Goal: Task Accomplishment & Management: Manage account settings

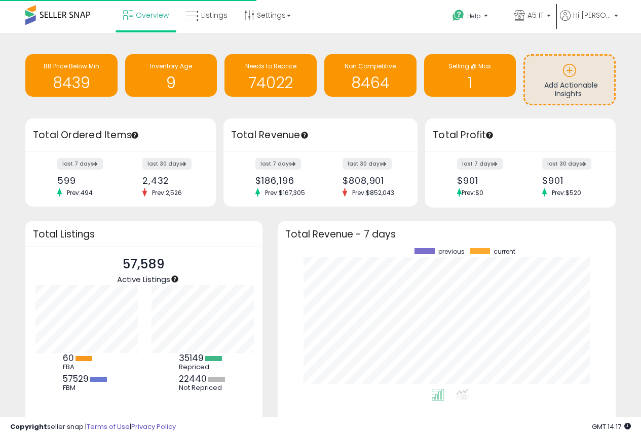
scroll to position [141, 318]
click at [214, 13] on span "Listings" at bounding box center [214, 15] width 26 height 10
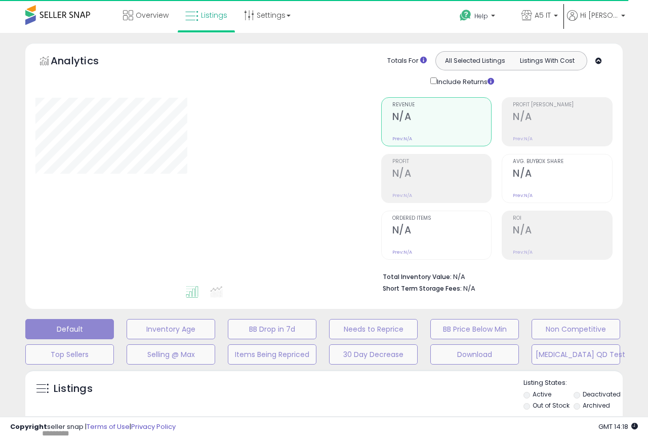
type input "*******"
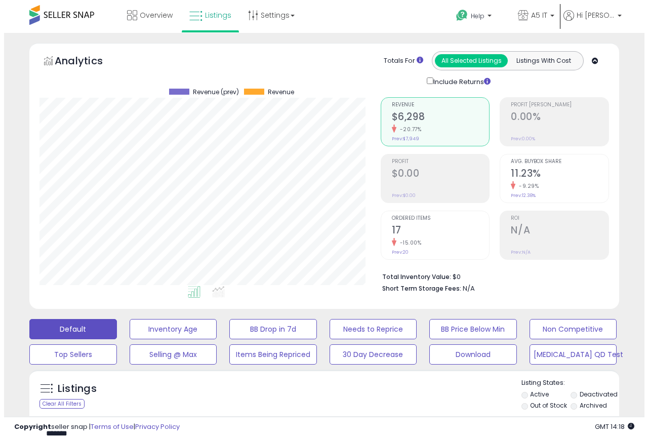
scroll to position [208, 341]
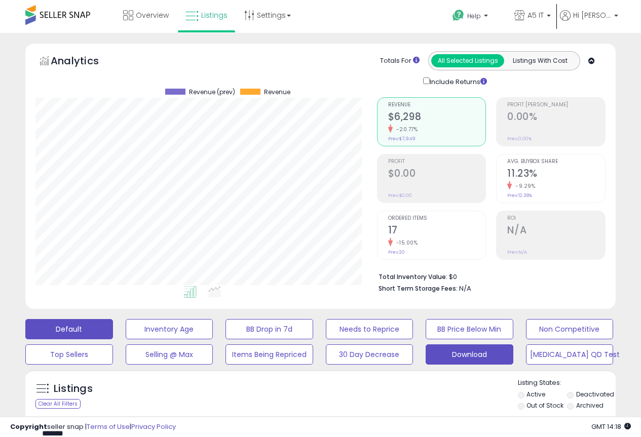
click at [213, 339] on button "Download" at bounding box center [170, 329] width 88 height 20
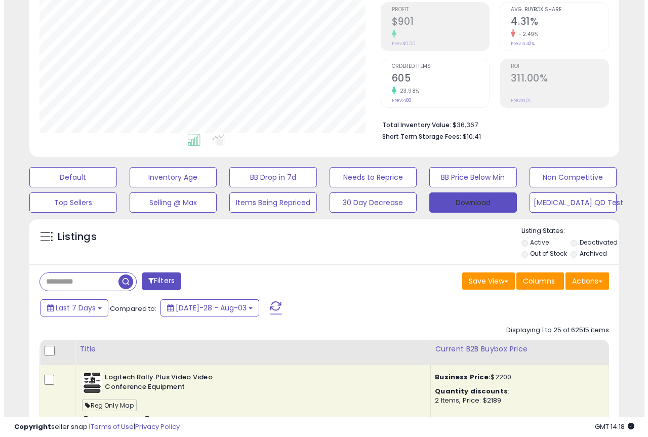
scroll to position [253, 0]
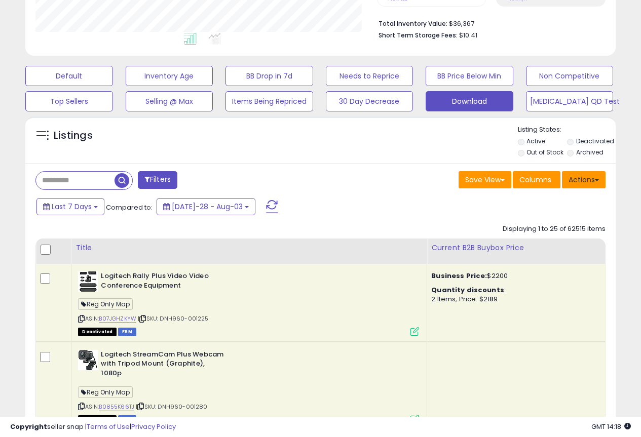
click at [586, 179] on button "Actions" at bounding box center [584, 179] width 44 height 17
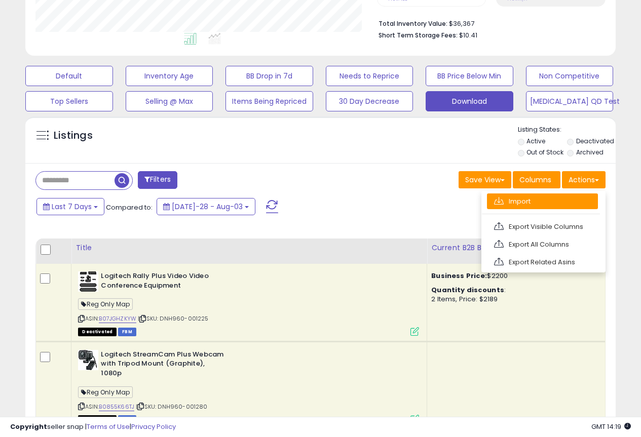
click at [552, 208] on link "Import" at bounding box center [542, 201] width 111 height 16
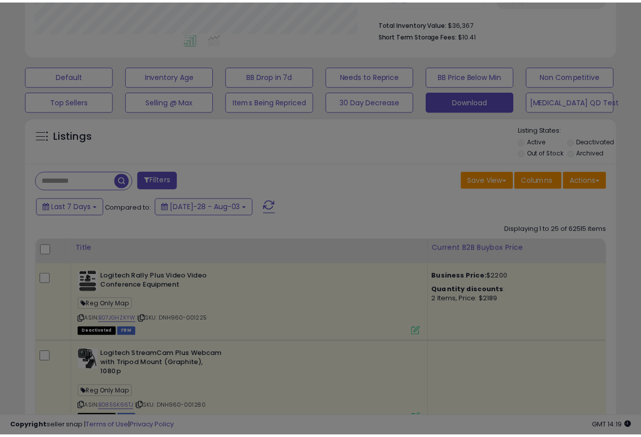
scroll to position [208, 345]
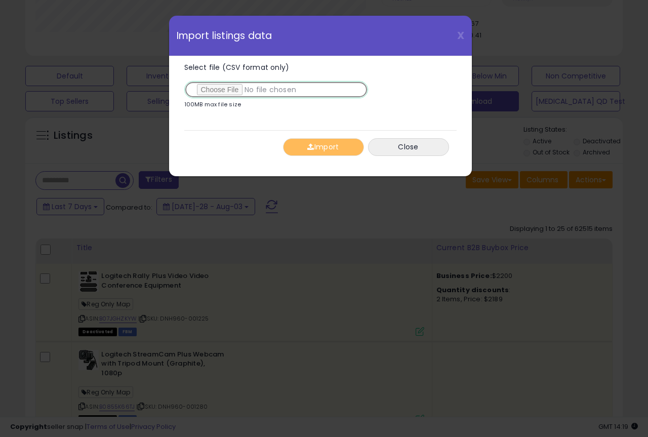
click at [229, 86] on input "Select file (CSV format only)" at bounding box center [276, 89] width 184 height 17
type input "**********"
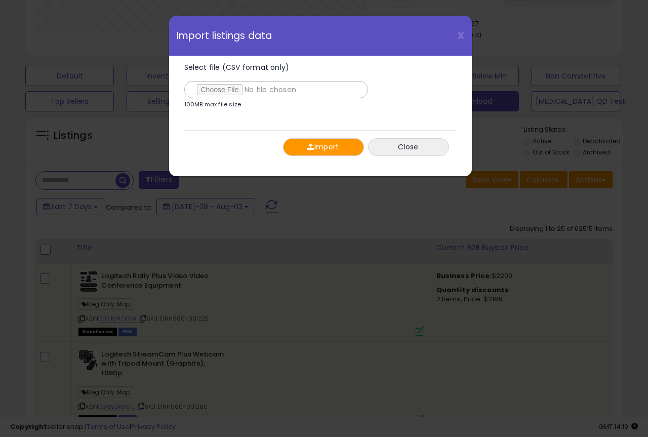
click at [324, 144] on button "Import" at bounding box center [323, 147] width 81 height 18
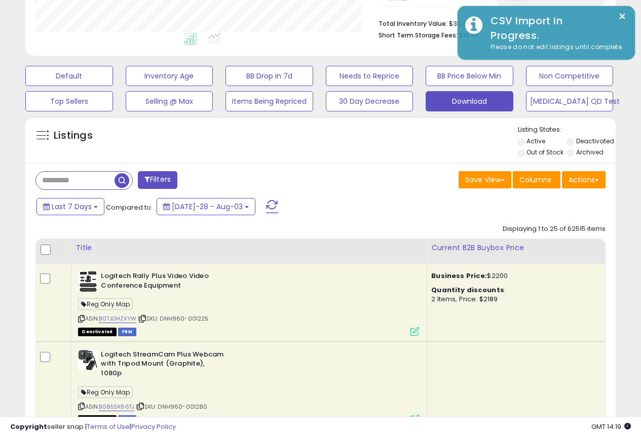
scroll to position [506207, 506073]
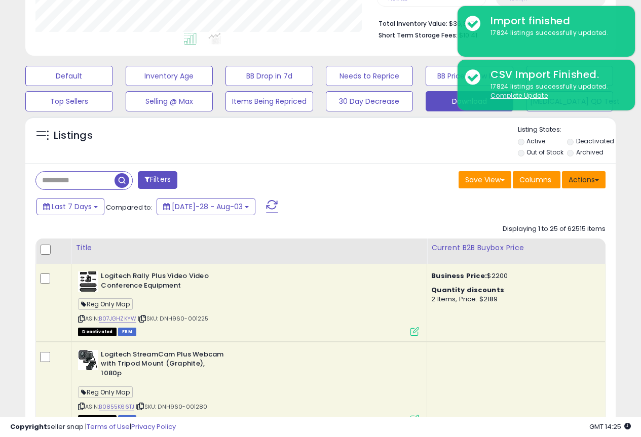
click at [586, 181] on button "Actions" at bounding box center [584, 179] width 44 height 17
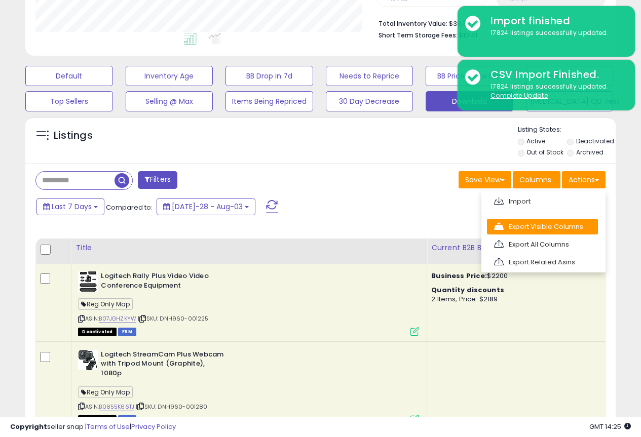
click at [564, 229] on link "Export Visible Columns" at bounding box center [542, 227] width 111 height 16
